Goal: Navigation & Orientation: Find specific page/section

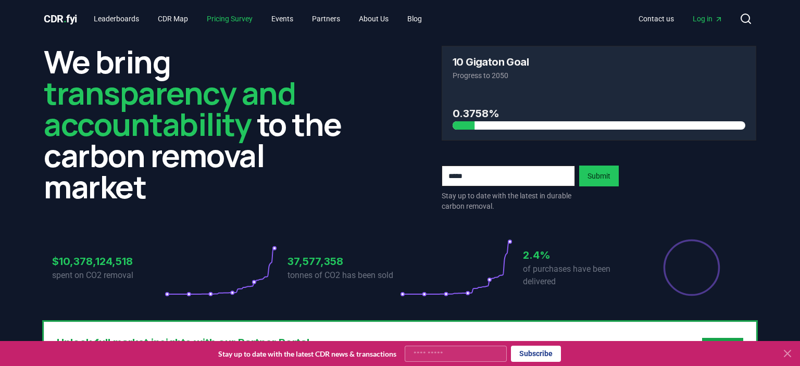
click at [220, 24] on link "Pricing Survey" at bounding box center [229, 18] width 62 height 19
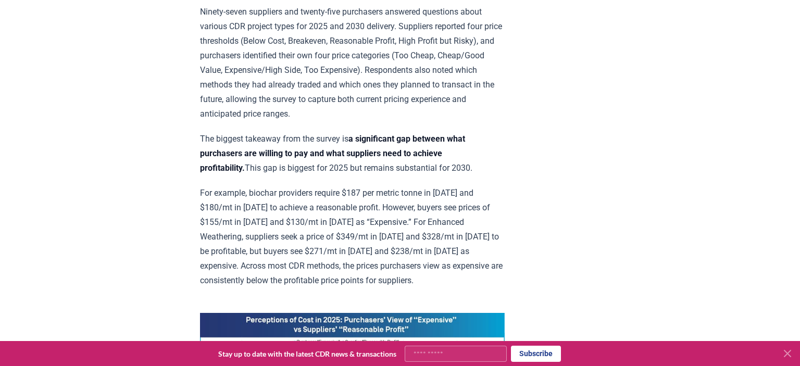
scroll to position [714, 0]
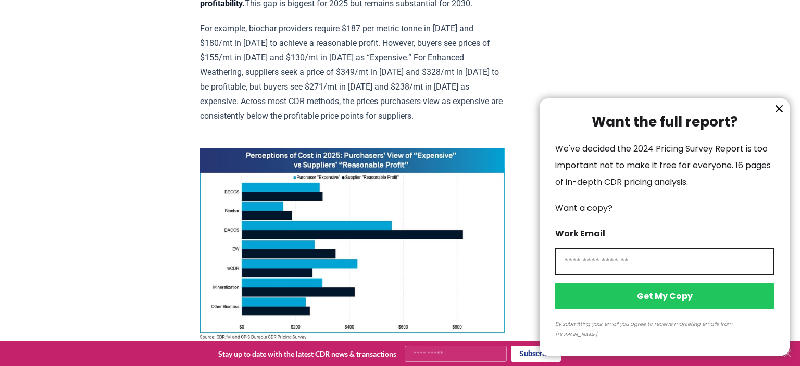
click at [782, 115] on icon "information" at bounding box center [779, 109] width 12 height 12
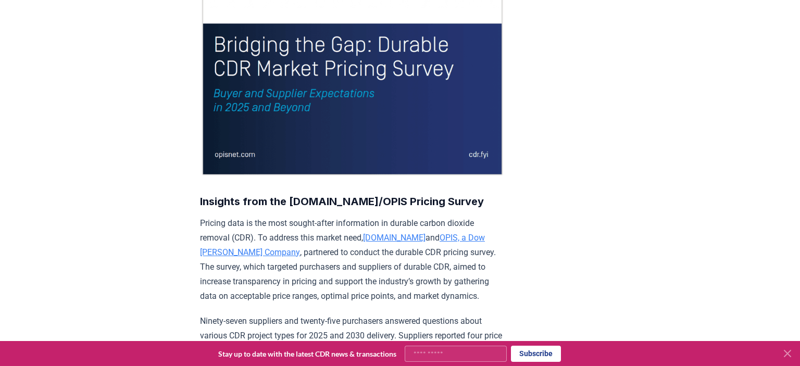
scroll to position [0, 0]
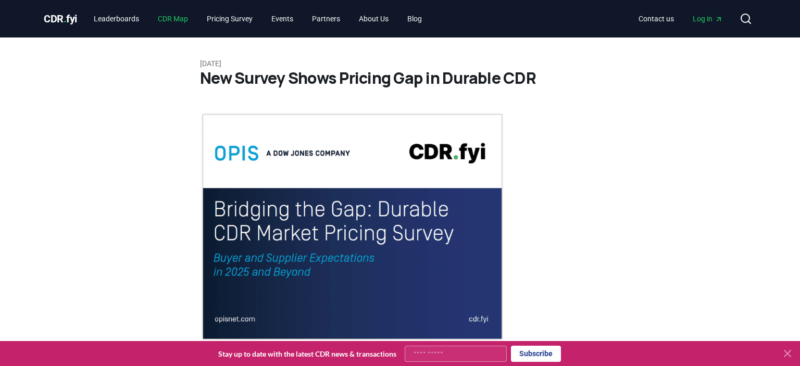
click at [169, 18] on link "CDR Map" at bounding box center [172, 18] width 47 height 19
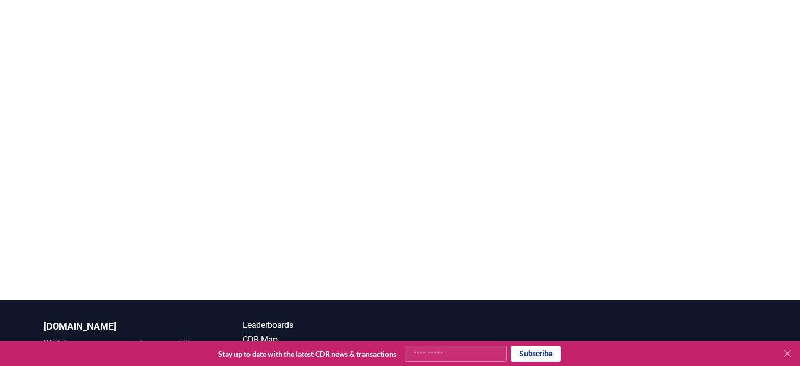
scroll to position [55, 0]
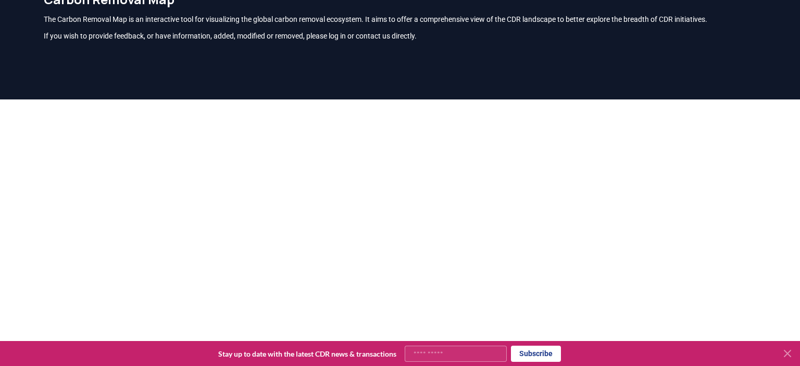
click at [792, 355] on icon at bounding box center [787, 353] width 12 height 12
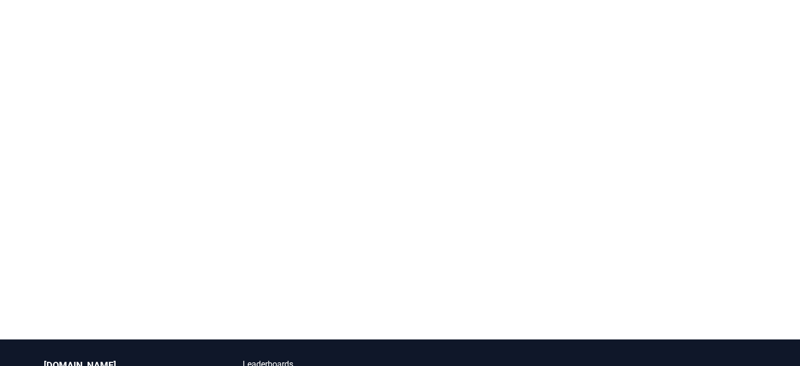
scroll to position [141, 0]
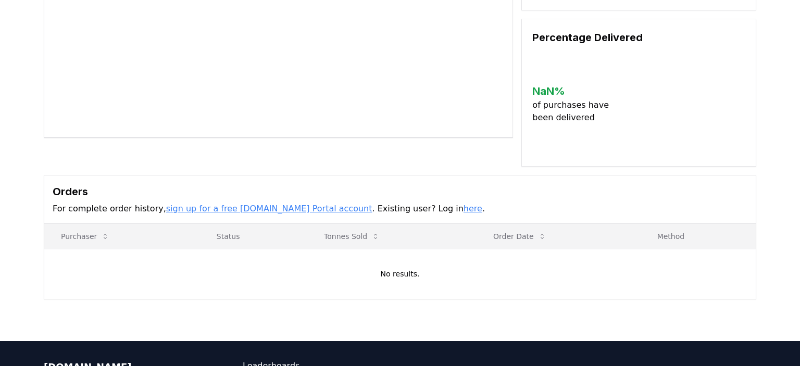
scroll to position [165, 0]
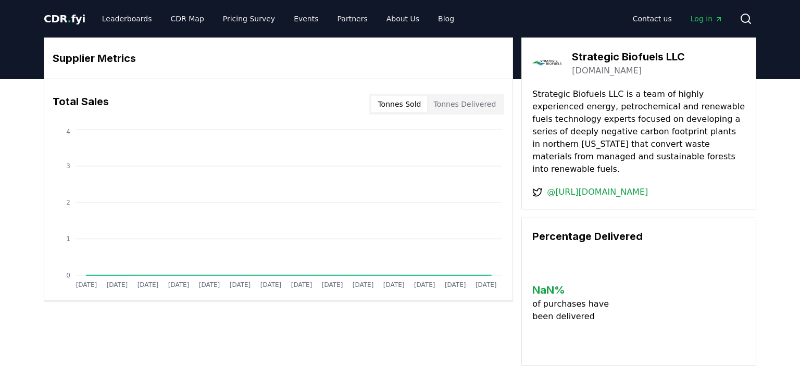
scroll to position [312, 0]
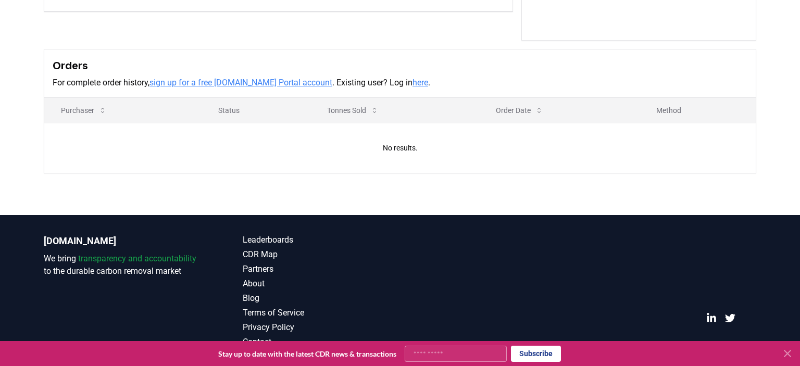
scroll to position [70, 0]
